Goal: Information Seeking & Learning: Understand process/instructions

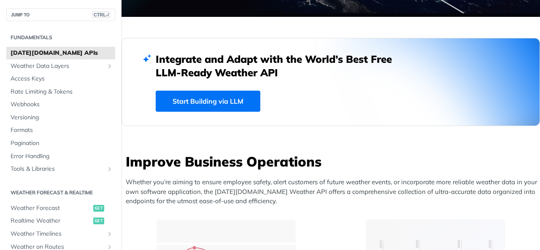
scroll to position [211, 0]
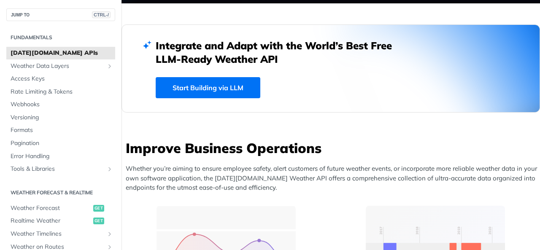
click at [236, 83] on link "Start Building via LLM" at bounding box center [208, 87] width 105 height 21
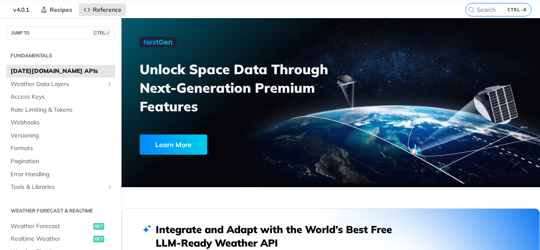
scroll to position [0, 0]
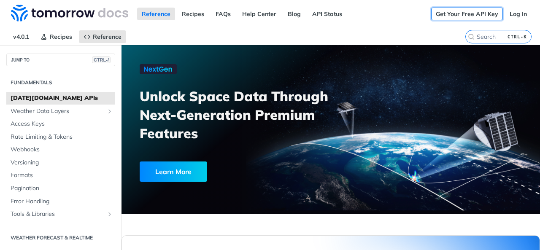
click at [467, 14] on link "Get Your Free API Key" at bounding box center [467, 14] width 72 height 13
click at [51, 120] on span "Access Keys" at bounding box center [62, 124] width 102 height 8
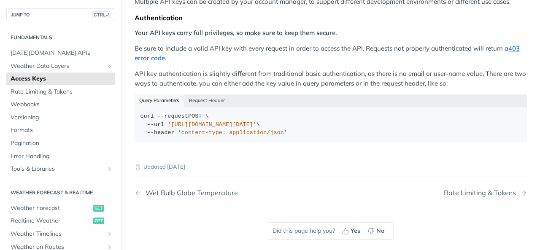
scroll to position [169, 0]
click at [217, 97] on button "Request Header" at bounding box center [207, 100] width 46 height 12
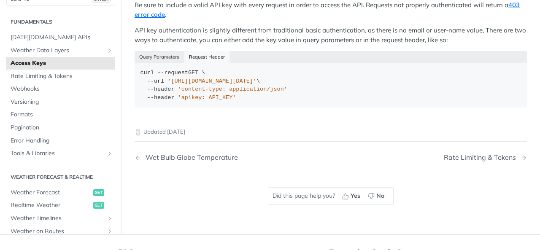
scroll to position [347, 0]
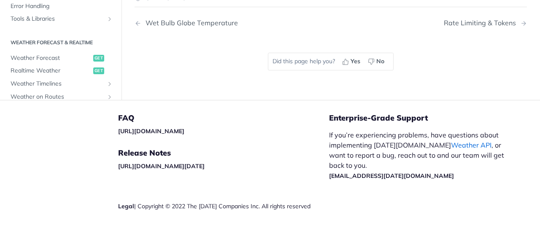
click at [451, 146] on link "Weather API" at bounding box center [471, 145] width 40 height 8
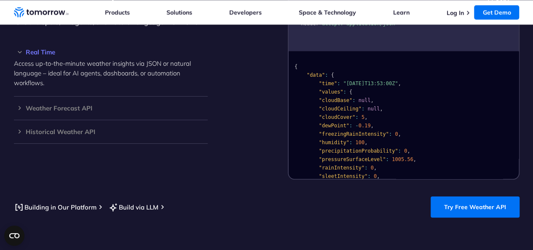
scroll to position [717, 0]
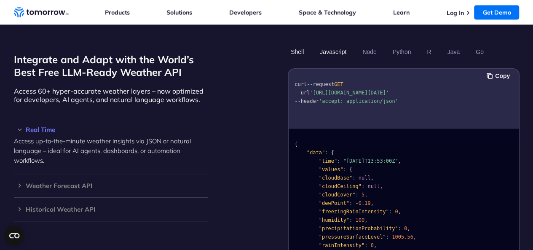
click at [341, 45] on button "Javascript" at bounding box center [333, 52] width 32 height 14
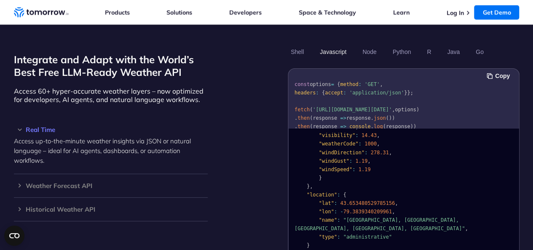
scroll to position [0, 0]
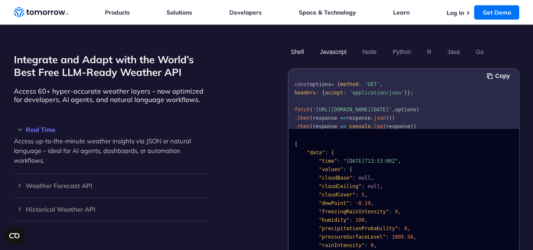
click at [300, 45] on button "Shell" at bounding box center [297, 52] width 19 height 14
click at [369, 45] on button "Node" at bounding box center [370, 52] width 20 height 14
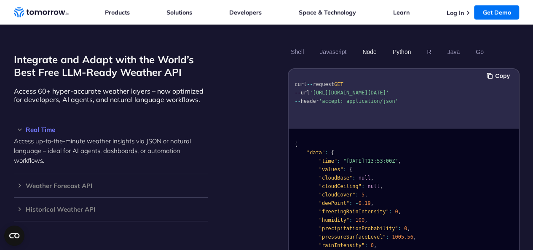
click at [406, 45] on button "Python" at bounding box center [402, 52] width 24 height 14
click at [342, 45] on button "Javascript" at bounding box center [333, 52] width 32 height 14
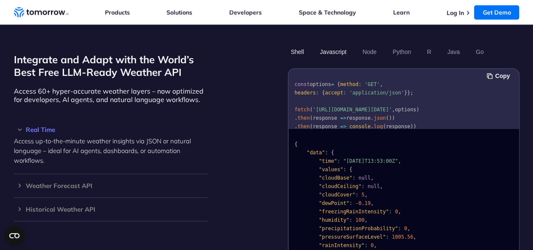
click at [299, 45] on button "Shell" at bounding box center [297, 52] width 19 height 14
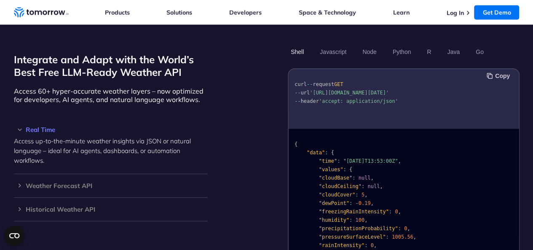
click at [498, 72] on pre "curl -- request GET -- url 'https://api.tomorrow.io/v4/weather/realtime?locatio…" at bounding box center [404, 91] width 230 height 38
click at [498, 71] on button "Copy" at bounding box center [500, 75] width 26 height 9
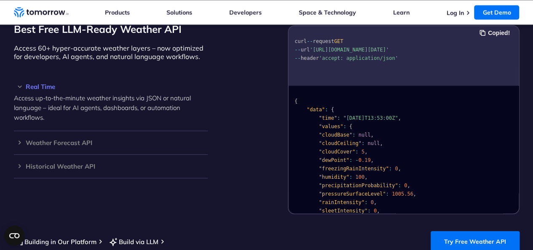
scroll to position [843, 0]
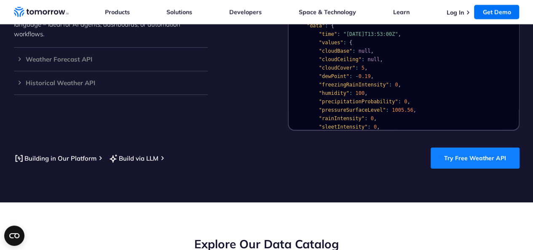
click at [466, 154] on link "Try Free Weather API" at bounding box center [475, 158] width 89 height 21
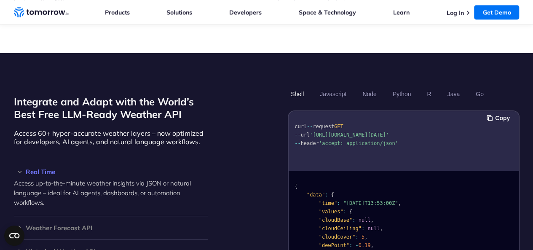
scroll to position [590, 0]
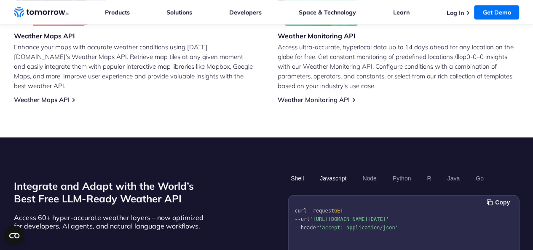
click at [341, 171] on button "Javascript" at bounding box center [333, 178] width 32 height 14
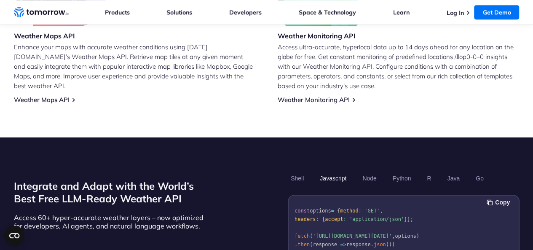
scroll to position [633, 0]
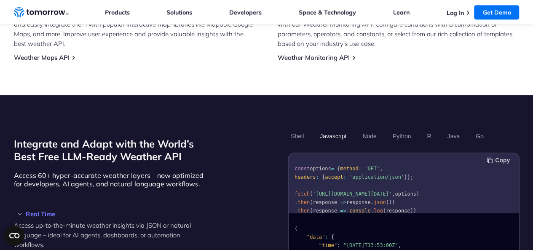
click at [501, 156] on button "Copy" at bounding box center [500, 160] width 26 height 9
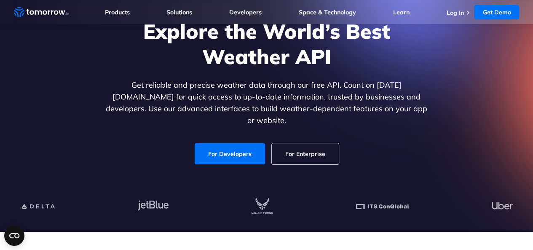
scroll to position [0, 0]
